Goal: Task Accomplishment & Management: Manage account settings

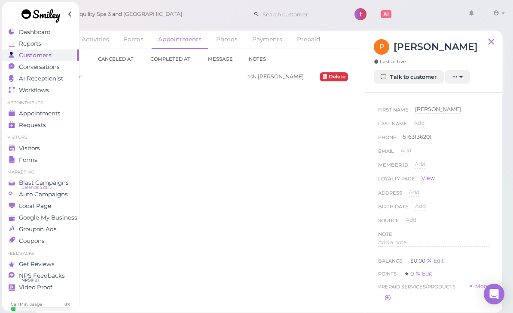
scroll to position [0, 17]
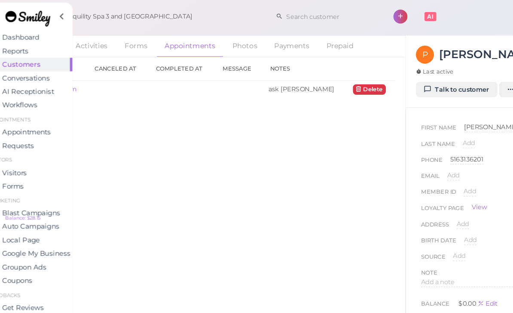
click at [37, 114] on span "Appointments" at bounding box center [40, 113] width 42 height 7
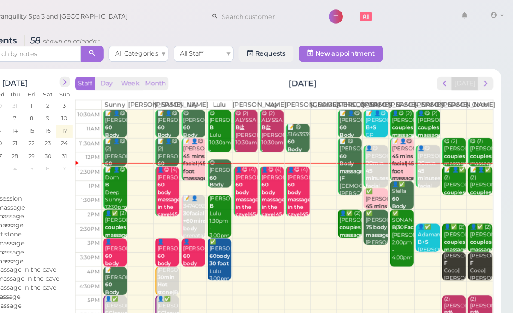
click at [483, 77] on button "next" at bounding box center [489, 72] width 13 height 12
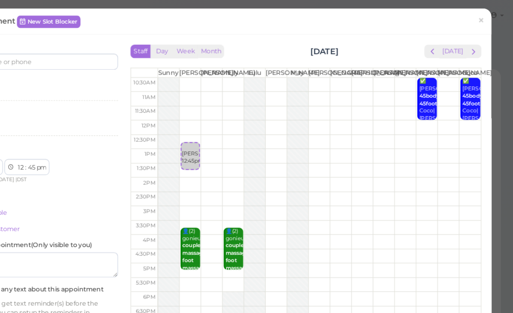
select select "30"
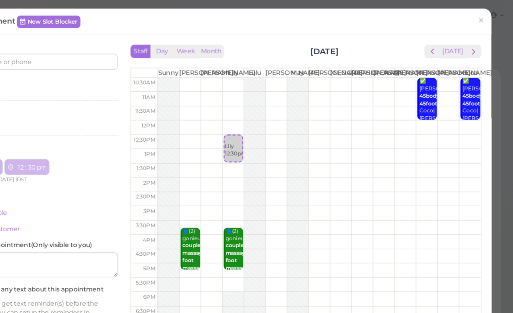
click at [265, 125] on div "Lily 12:30pm" at bounding box center [272, 125] width 15 height 19
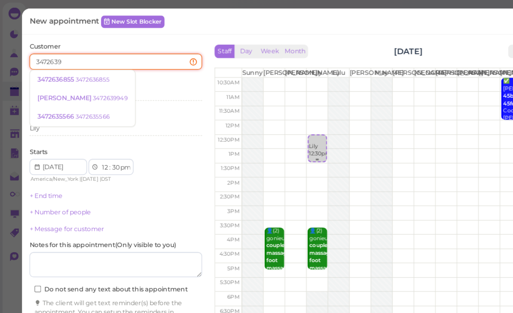
type input "34726399"
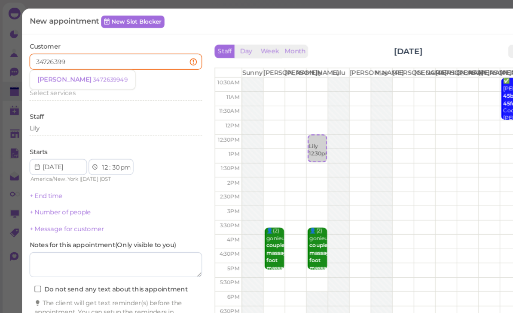
click at [80, 68] on span "[PERSON_NAME]" at bounding box center [56, 68] width 48 height 6
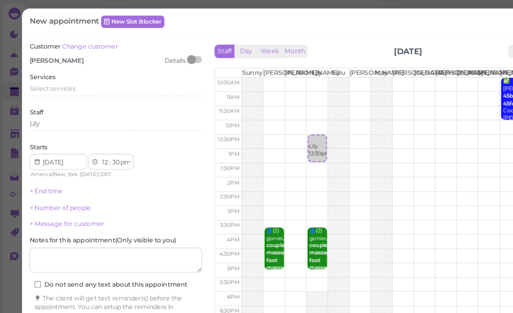
click at [54, 76] on span "Select services" at bounding box center [45, 76] width 40 height 6
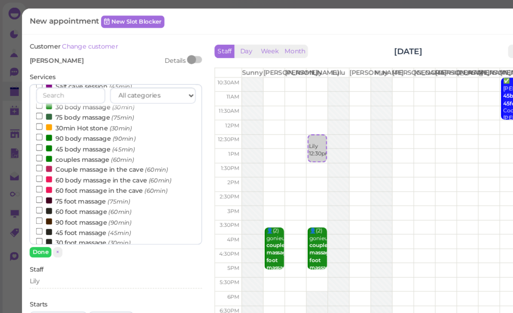
scroll to position [25, 0]
click at [72, 177] on label "60 foot massage (60min)" at bounding box center [72, 180] width 82 height 9
click at [37, 177] on input "60 foot massage (60min)" at bounding box center [34, 180] width 6 height 6
click at [36, 215] on button "Done" at bounding box center [34, 216] width 19 height 9
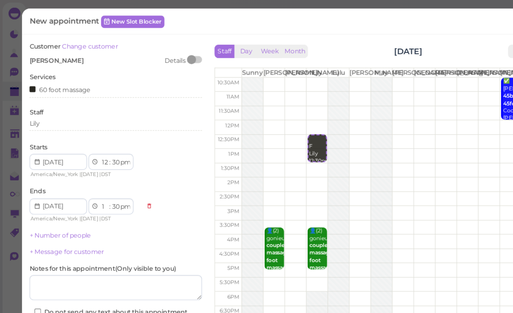
click at [59, 266] on label "Do not send any text about this appointment" at bounding box center [96, 268] width 132 height 8
click at [35, 266] on input "Do not send any text about this appointment" at bounding box center [33, 268] width 6 height 6
click at [35, 265] on input "Do not send any text about this appointment" at bounding box center [33, 268] width 6 height 6
checkbox input "false"
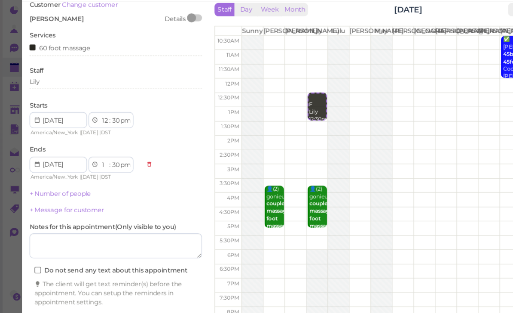
scroll to position [31, 0]
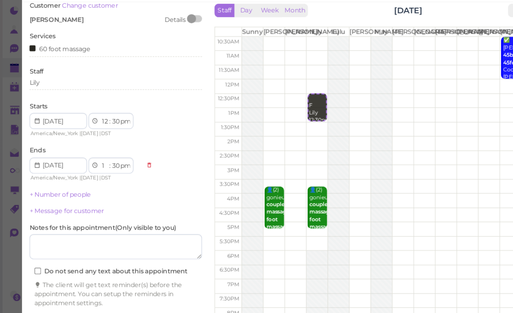
click at [81, 290] on button "Create appointment" at bounding box center [99, 297] width 148 height 14
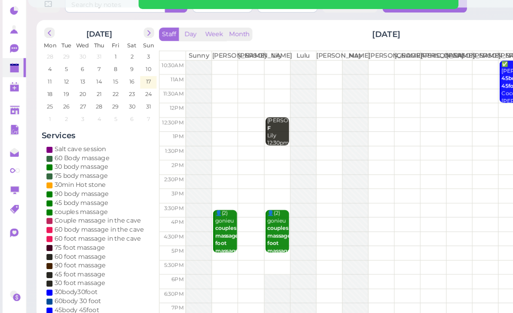
scroll to position [0, 0]
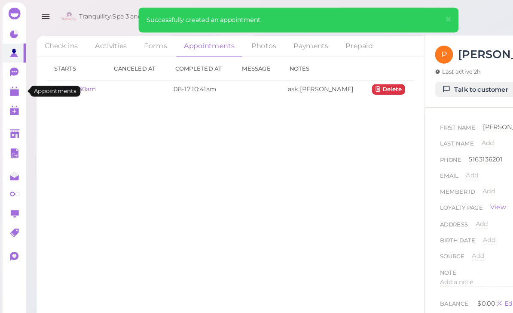
click at [11, 85] on link at bounding box center [12, 78] width 20 height 16
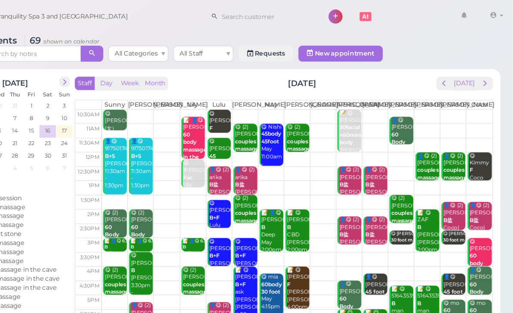
click at [486, 74] on span "next" at bounding box center [490, 72] width 8 height 8
